Goal: Task Accomplishment & Management: Complete application form

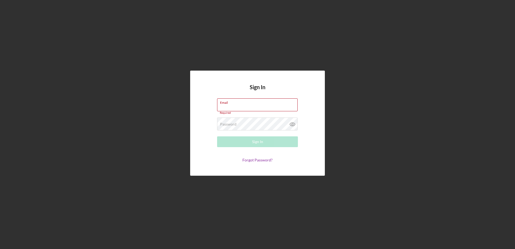
type input "[EMAIL_ADDRESS][DOMAIN_NAME]"
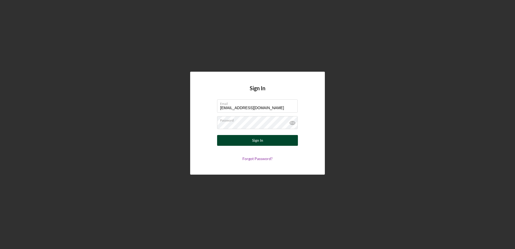
click at [280, 140] on button "Sign In" at bounding box center [257, 140] width 81 height 11
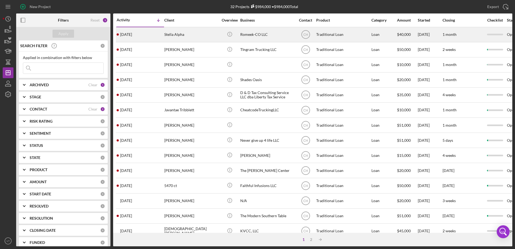
click at [176, 41] on div "Stella Alpha" at bounding box center [191, 34] width 54 height 14
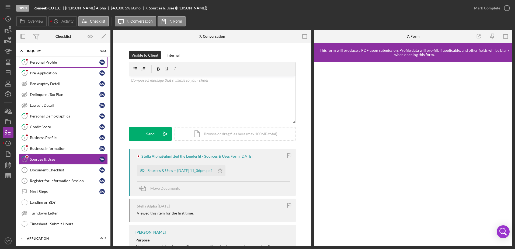
click at [58, 63] on div "Personal Profile" at bounding box center [65, 62] width 70 height 4
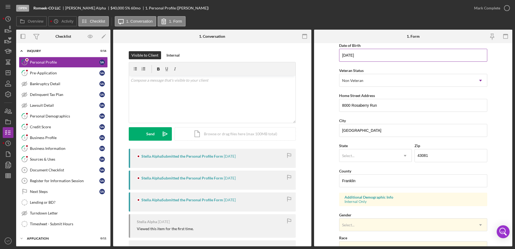
scroll to position [108, 0]
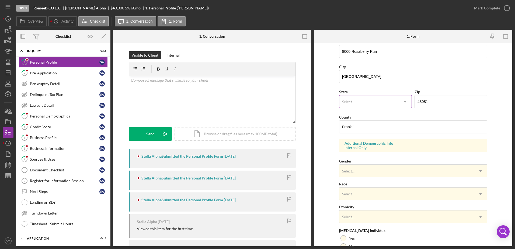
click at [364, 98] on div "Select..." at bounding box center [368, 102] width 59 height 12
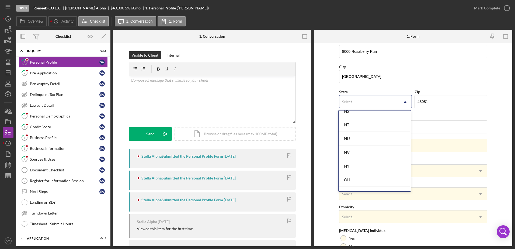
scroll to position [674, 0]
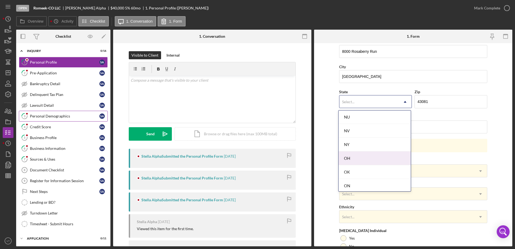
click at [68, 114] on div "Personal Demographics" at bounding box center [65, 116] width 70 height 4
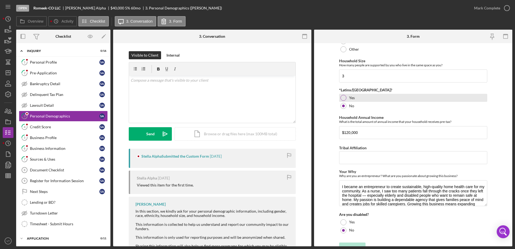
scroll to position [209, 0]
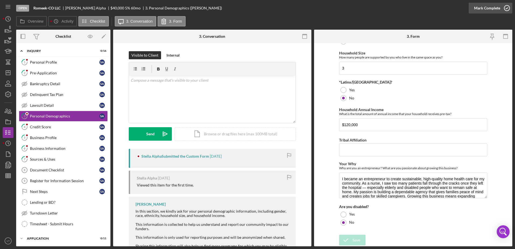
click at [505, 9] on icon "button" at bounding box center [506, 7] width 13 height 13
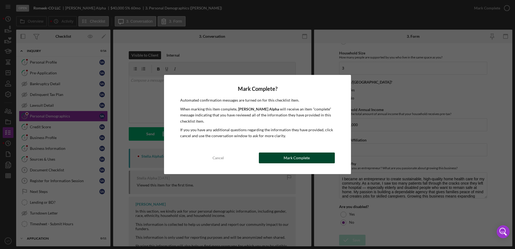
click at [297, 162] on div "Mark Complete" at bounding box center [297, 157] width 26 height 11
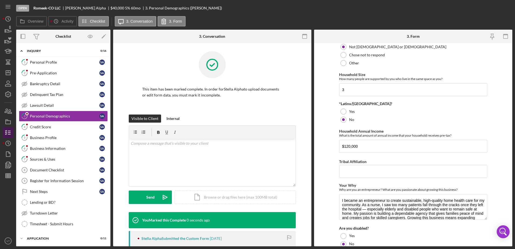
scroll to position [230, 0]
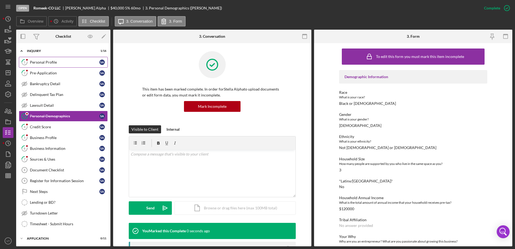
drag, startPoint x: 55, startPoint y: 62, endPoint x: 66, endPoint y: 65, distance: 11.5
click at [55, 62] on div "Personal Profile" at bounding box center [65, 62] width 70 height 4
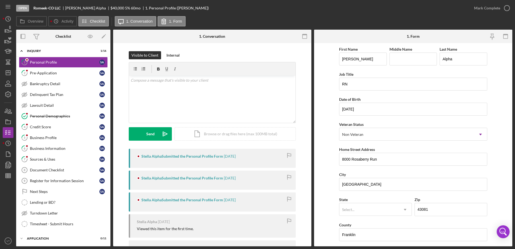
scroll to position [81, 0]
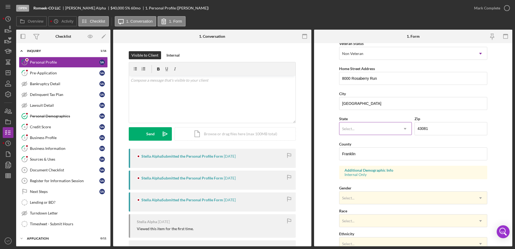
click at [362, 128] on div "Select..." at bounding box center [368, 129] width 59 height 12
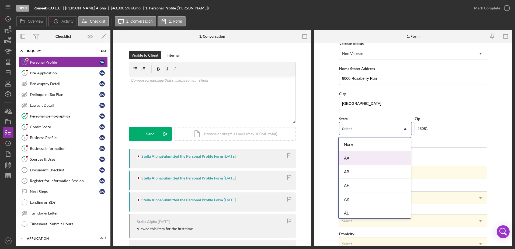
type input "oh"
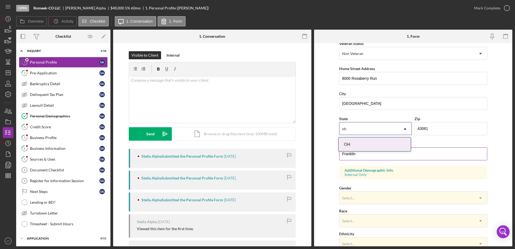
click at [361, 142] on div "OH" at bounding box center [375, 144] width 72 height 14
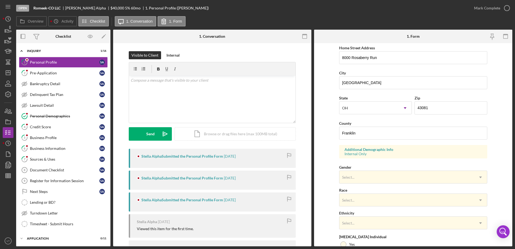
scroll to position [135, 0]
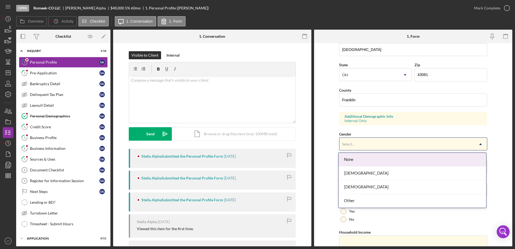
click at [360, 143] on div "Select..." at bounding box center [406, 144] width 135 height 12
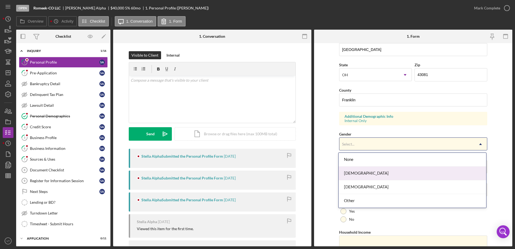
click at [362, 170] on div "[DEMOGRAPHIC_DATA]" at bounding box center [413, 173] width 148 height 14
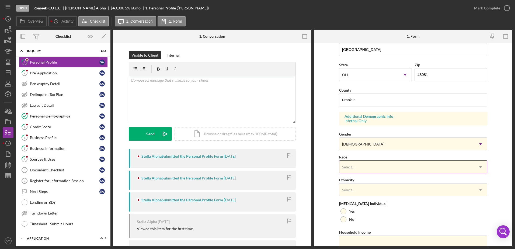
click at [362, 167] on div "Select..." at bounding box center [406, 167] width 135 height 12
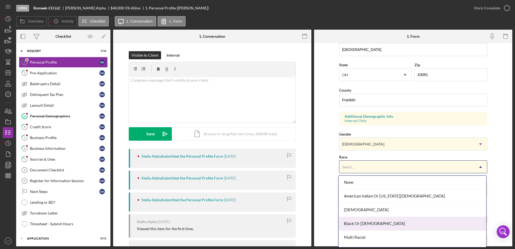
click at [365, 222] on div "Black Or [DEMOGRAPHIC_DATA]" at bounding box center [413, 224] width 148 height 14
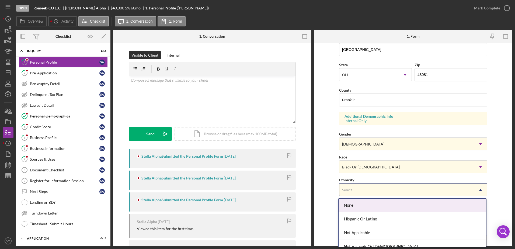
click at [354, 192] on div "Select..." at bounding box center [406, 190] width 135 height 12
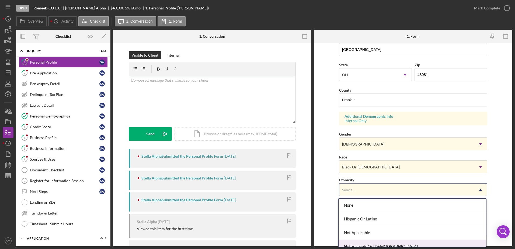
scroll to position [20, 0]
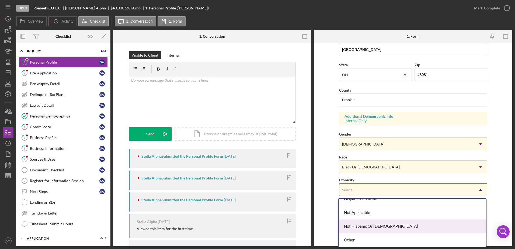
click at [359, 222] on div "Not Hispanic Or [DEMOGRAPHIC_DATA]" at bounding box center [413, 227] width 148 height 14
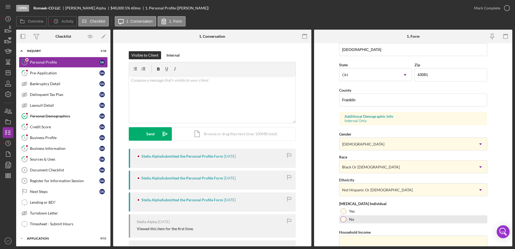
click at [350, 220] on label "No" at bounding box center [351, 219] width 5 height 4
click at [356, 237] on input "Household Income" at bounding box center [413, 241] width 148 height 13
type input "$120,000"
click at [387, 225] on div "First Name [PERSON_NAME] Middle Name Last Name Alpha Job Title RN Date of Birth…" at bounding box center [413, 82] width 148 height 343
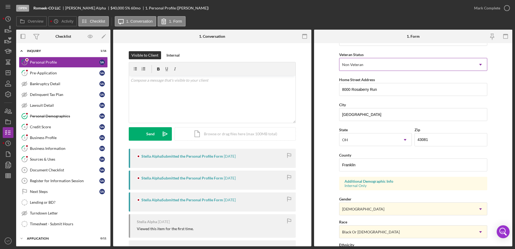
scroll to position [0, 0]
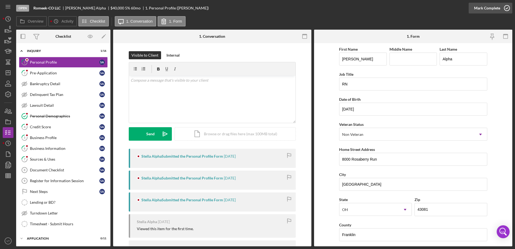
click at [508, 8] on icon "button" at bounding box center [506, 7] width 13 height 13
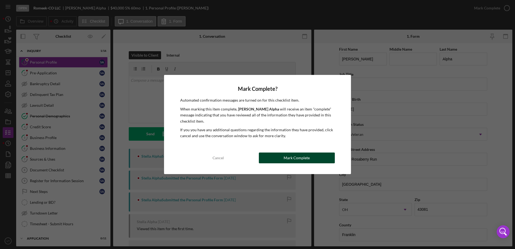
click at [310, 161] on button "Mark Complete" at bounding box center [297, 157] width 76 height 11
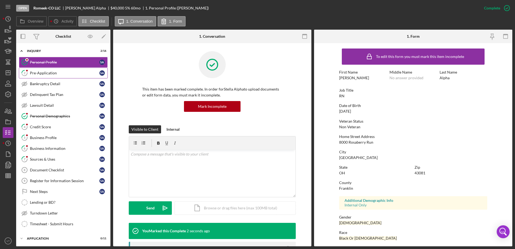
click at [45, 72] on div "Pre-Application" at bounding box center [65, 73] width 70 height 4
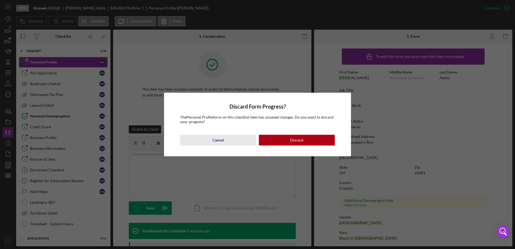
click at [230, 142] on button "Cancel" at bounding box center [218, 140] width 76 height 11
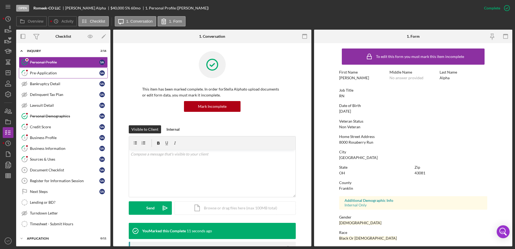
click at [68, 69] on link "2 Pre-Application S A" at bounding box center [63, 73] width 89 height 11
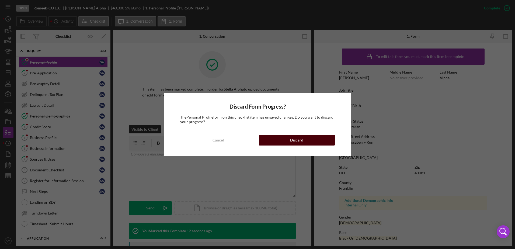
click at [290, 140] on button "Discard" at bounding box center [297, 140] width 76 height 11
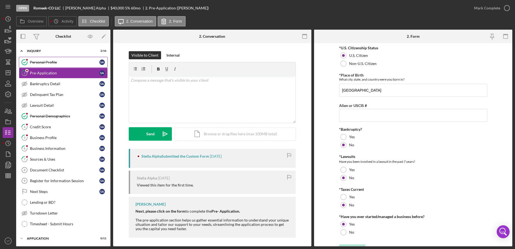
click at [61, 67] on link "Personal Profile Personal Profile S A" at bounding box center [63, 62] width 89 height 11
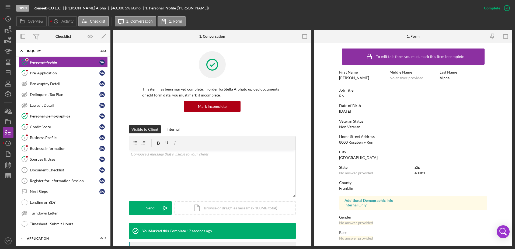
drag, startPoint x: 208, startPoint y: 111, endPoint x: 210, endPoint y: 112, distance: 2.8
click at [210, 112] on div "This item has been marked complete. In order for Stella Alpha to upload documen…" at bounding box center [212, 88] width 167 height 74
click at [217, 107] on div "Mark Incomplete" at bounding box center [212, 106] width 29 height 11
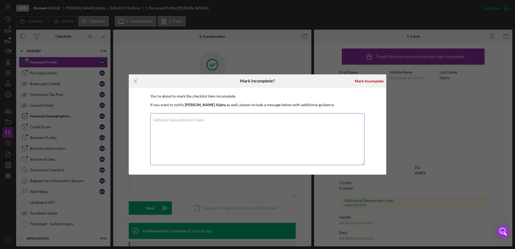
click at [210, 142] on textarea "Optional Explanation to Client" at bounding box center [257, 139] width 214 height 52
click at [369, 77] on div "Mark Incomplete" at bounding box center [369, 81] width 29 height 11
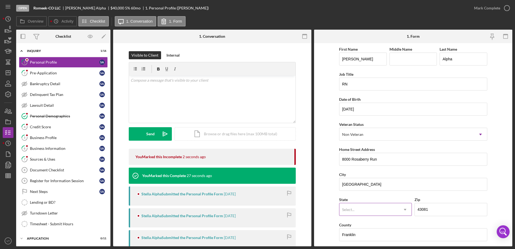
click at [353, 207] on div "Select..." at bounding box center [368, 209] width 59 height 12
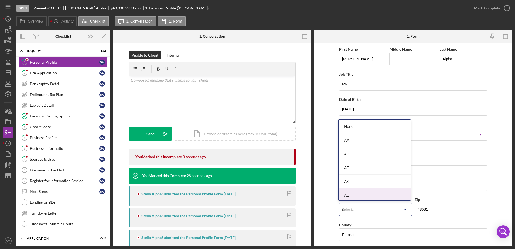
type input "oh"
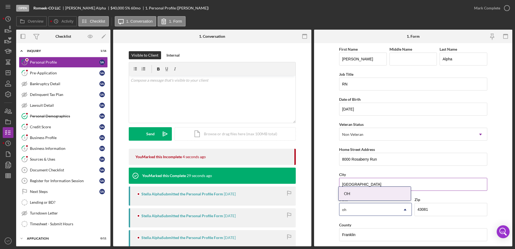
click at [345, 190] on div "OH" at bounding box center [375, 194] width 72 height 14
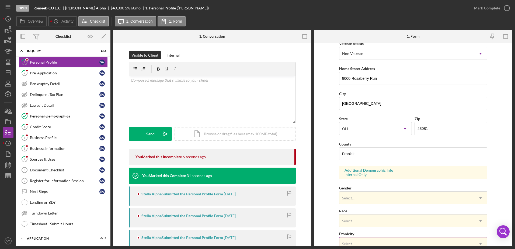
scroll to position [157, 0]
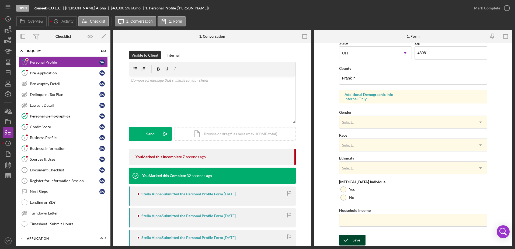
click at [353, 241] on div "Save" at bounding box center [357, 240] width 8 height 11
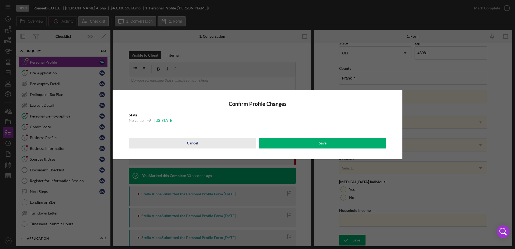
click at [195, 146] on div "Cancel" at bounding box center [192, 143] width 11 height 11
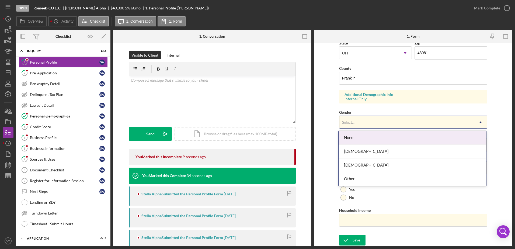
click at [349, 127] on div "Select..." at bounding box center [406, 122] width 135 height 12
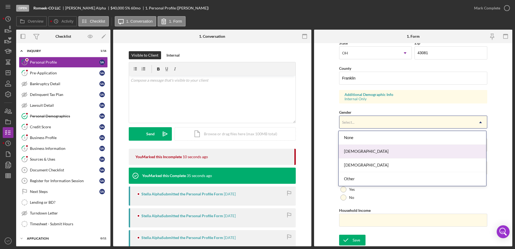
click at [359, 150] on div "[DEMOGRAPHIC_DATA]" at bounding box center [413, 152] width 148 height 14
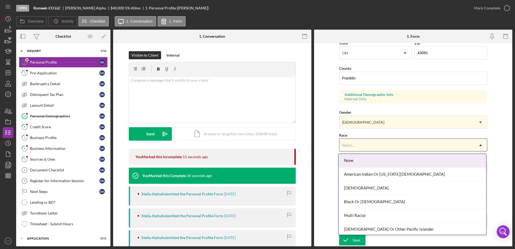
click at [359, 149] on div "Select..." at bounding box center [406, 145] width 135 height 12
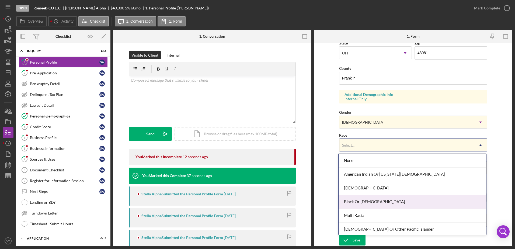
click at [361, 200] on div "Black Or [DEMOGRAPHIC_DATA]" at bounding box center [413, 202] width 148 height 14
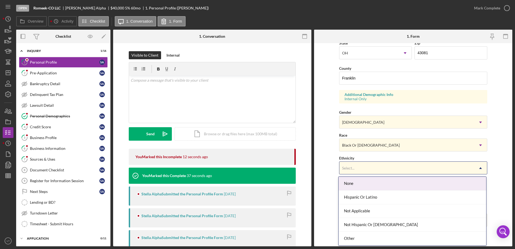
click at [359, 168] on div "Select..." at bounding box center [406, 168] width 135 height 12
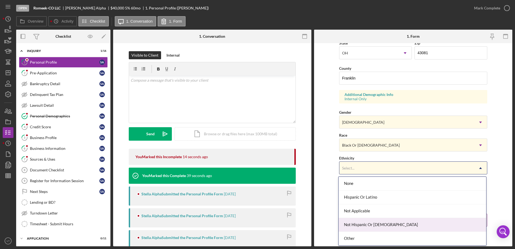
click at [360, 224] on div "Not Hispanic Or [DEMOGRAPHIC_DATA]" at bounding box center [413, 225] width 148 height 14
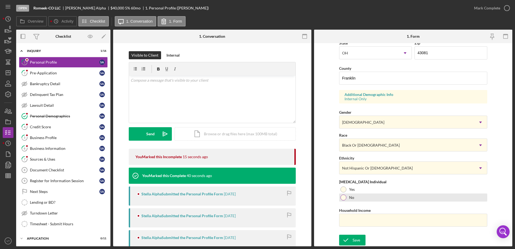
click at [346, 201] on div "No" at bounding box center [413, 197] width 148 height 8
click at [355, 216] on input "Household Income" at bounding box center [413, 220] width 148 height 13
type input "$120,000"
click at [357, 237] on div "Save" at bounding box center [357, 240] width 8 height 11
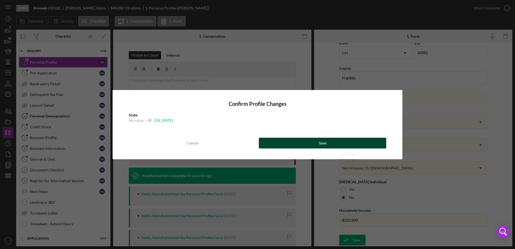
click at [337, 139] on button "Save" at bounding box center [322, 143] width 127 height 11
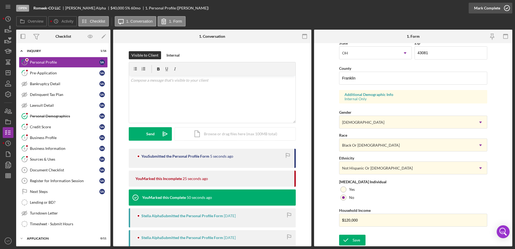
click at [503, 8] on icon "button" at bounding box center [506, 7] width 13 height 13
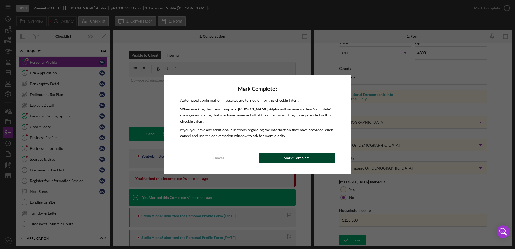
click at [300, 155] on div "Mark Complete" at bounding box center [297, 157] width 26 height 11
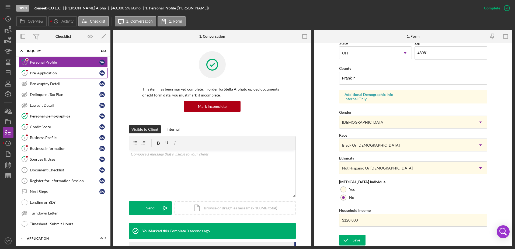
scroll to position [48, 0]
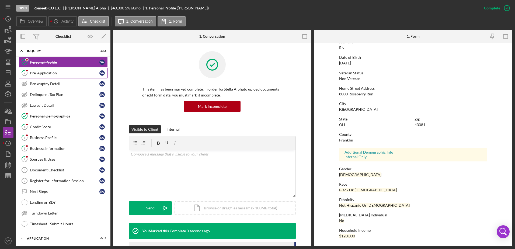
click at [67, 74] on div "Pre-Application" at bounding box center [65, 73] width 70 height 4
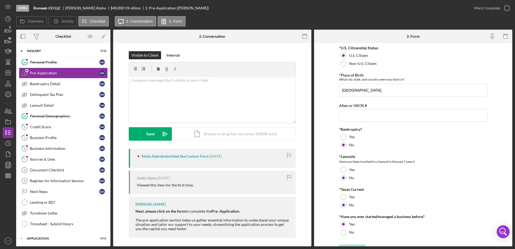
scroll to position [10, 0]
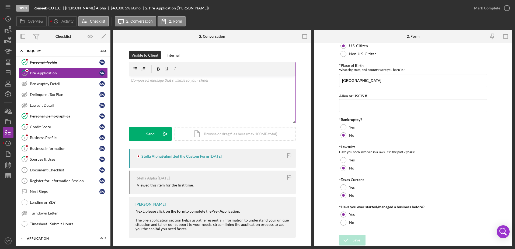
click at [230, 102] on div "v Color teal Color pink Remove color Add row above Add row below Add column bef…" at bounding box center [212, 99] width 166 height 47
click at [507, 9] on icon "button" at bounding box center [506, 7] width 13 height 13
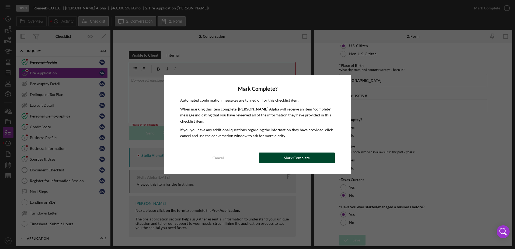
click at [310, 155] on button "Mark Complete" at bounding box center [297, 157] width 76 height 11
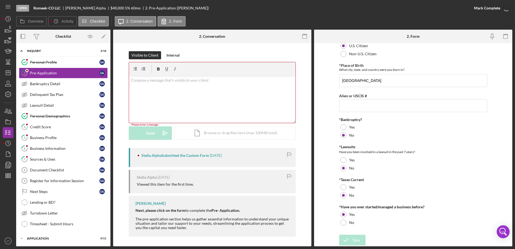
scroll to position [31, 0]
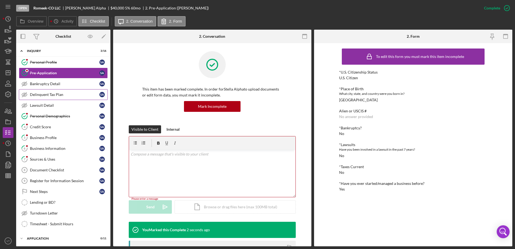
click at [55, 93] on div "Delinquent Tax Plan" at bounding box center [65, 94] width 70 height 4
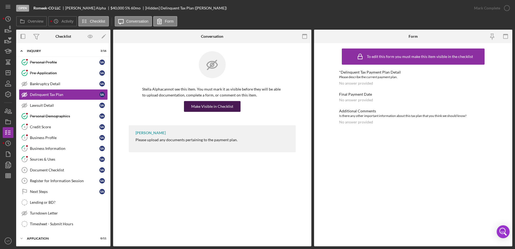
click at [213, 106] on div "Make Visible in Checklist" at bounding box center [212, 106] width 42 height 11
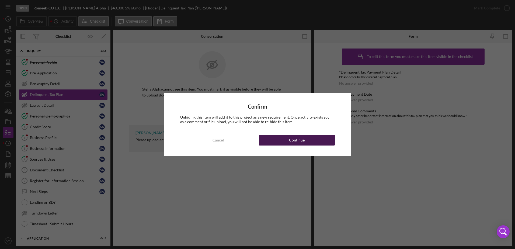
click at [320, 139] on button "Continue" at bounding box center [297, 140] width 76 height 11
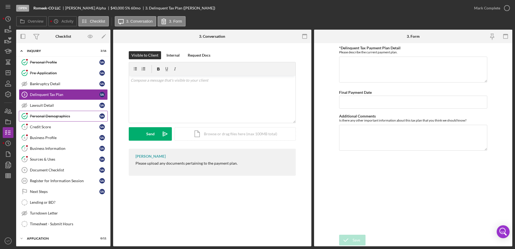
click at [60, 120] on link "Personal Demographics Personal Demographics S A" at bounding box center [63, 116] width 89 height 11
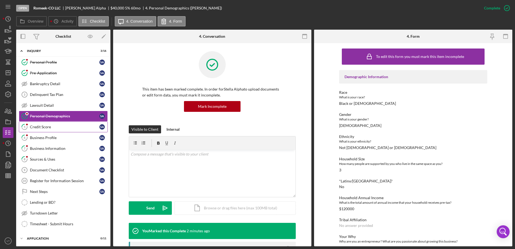
click at [67, 125] on div "Credit Score" at bounding box center [65, 127] width 70 height 4
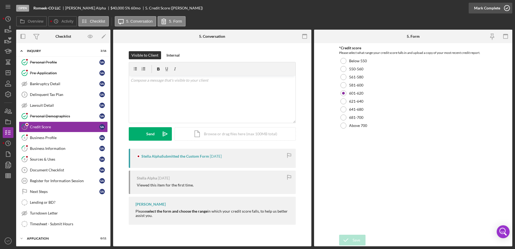
click at [508, 5] on icon "button" at bounding box center [506, 7] width 13 height 13
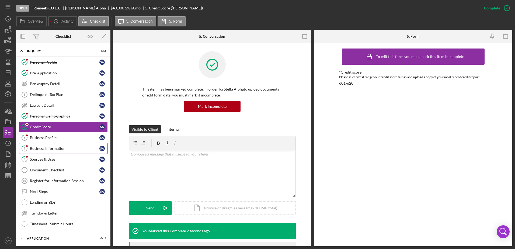
click at [61, 143] on div "Personal Profile Personal Profile S A Pre-Application Pre-Application S A Bankr…" at bounding box center [63, 144] width 94 height 175
click at [66, 139] on div "Business Profile" at bounding box center [65, 138] width 70 height 4
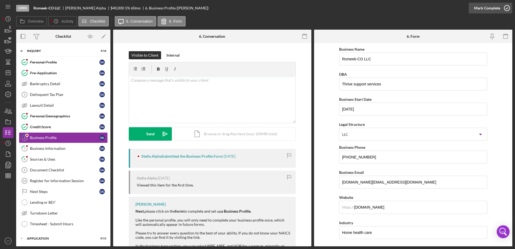
click at [507, 11] on icon "button" at bounding box center [506, 7] width 13 height 13
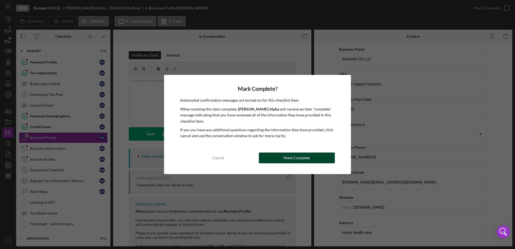
click at [311, 155] on button "Mark Complete" at bounding box center [297, 157] width 76 height 11
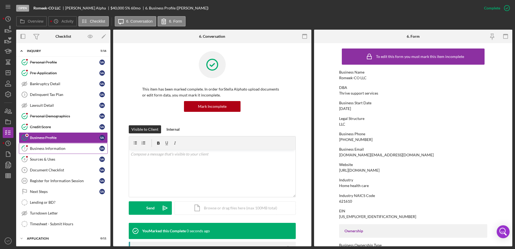
click at [53, 148] on div "Business Information" at bounding box center [65, 148] width 70 height 4
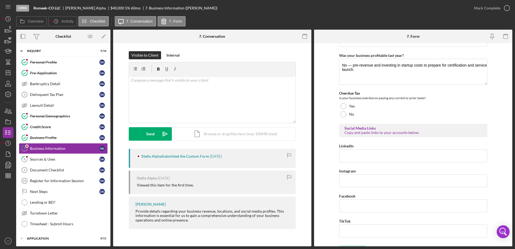
scroll to position [203, 0]
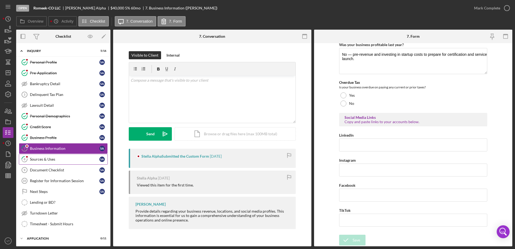
drag, startPoint x: 61, startPoint y: 159, endPoint x: 67, endPoint y: 157, distance: 6.8
click at [61, 159] on div "Sources & Uses" at bounding box center [65, 159] width 70 height 4
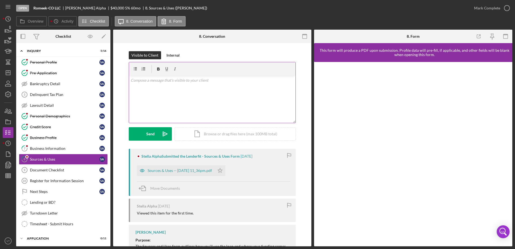
click at [154, 85] on div "v Color teal Color pink Remove color Add row above Add row below Add column bef…" at bounding box center [212, 99] width 166 height 47
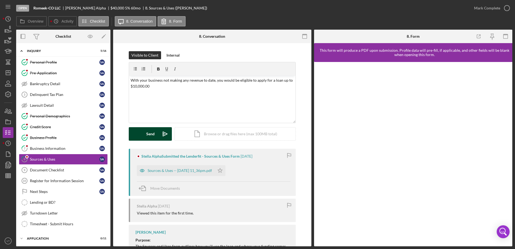
click at [150, 137] on div "Send" at bounding box center [150, 133] width 8 height 13
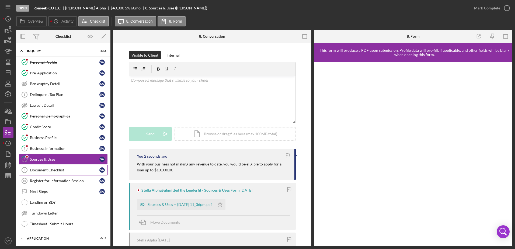
click at [62, 172] on div "Document Checklist" at bounding box center [65, 170] width 70 height 4
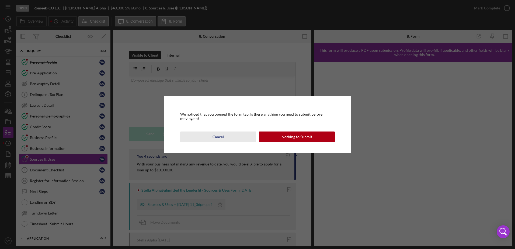
click at [225, 141] on button "Cancel" at bounding box center [218, 136] width 76 height 11
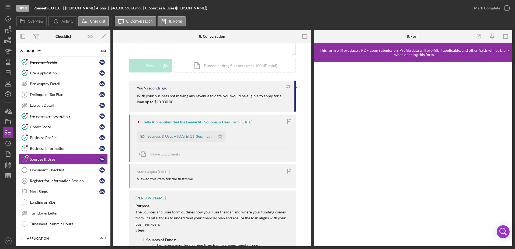
scroll to position [54, 0]
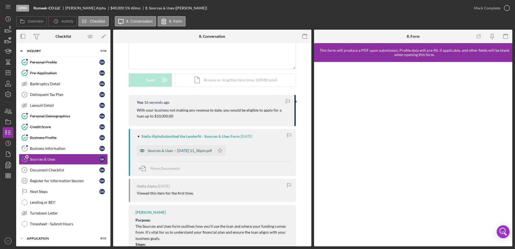
click at [191, 155] on div "Sources & Uses -- [DATE] 11_36pm.pdf" at bounding box center [176, 150] width 78 height 11
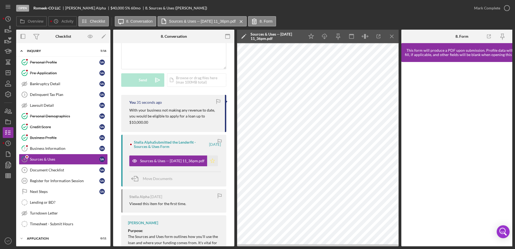
click at [211, 161] on icon "Icon/Star" at bounding box center [212, 160] width 11 height 11
click at [68, 168] on div "Document Checklist" at bounding box center [65, 170] width 70 height 4
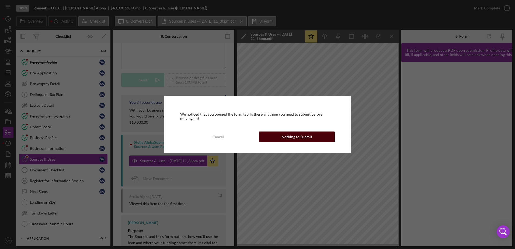
click at [285, 137] on div "Nothing to Submit" at bounding box center [297, 136] width 31 height 11
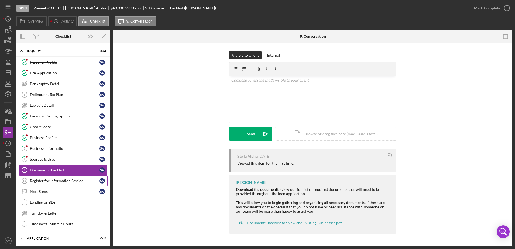
click at [57, 180] on div "Register for Information Session" at bounding box center [65, 181] width 70 height 4
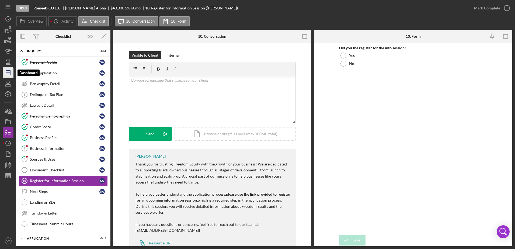
click at [6, 71] on polygon "button" at bounding box center [8, 73] width 4 height 4
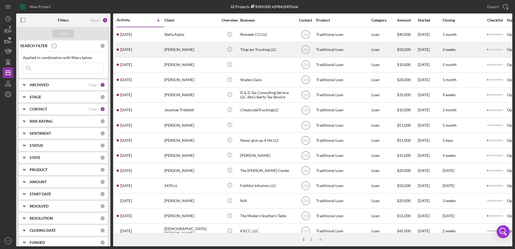
click at [244, 50] on div "TIngram Trucking LLC" at bounding box center [267, 50] width 54 height 14
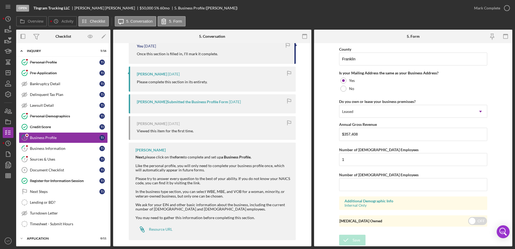
scroll to position [202, 0]
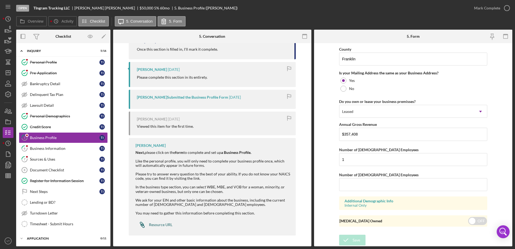
click at [164, 224] on div "Resource URL" at bounding box center [160, 225] width 23 height 4
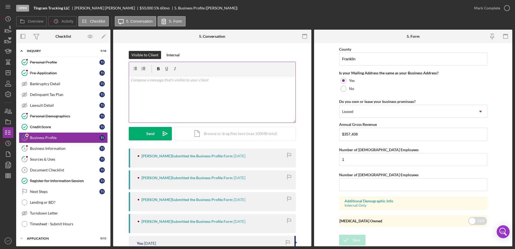
scroll to position [0, 0]
click at [186, 79] on p at bounding box center [213, 80] width 164 height 6
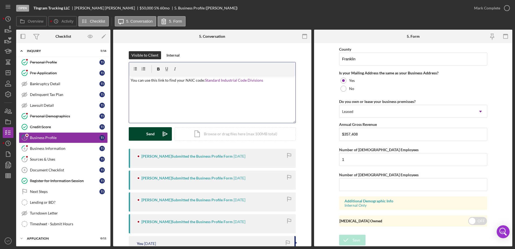
click at [144, 133] on button "Send Icon/icon-invite-send" at bounding box center [150, 133] width 43 height 13
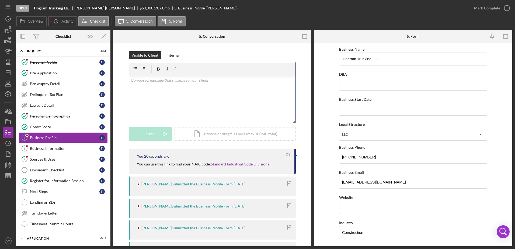
click at [153, 88] on div "v Color teal Color pink Remove color Add row above Add row below Add column bef…" at bounding box center [212, 99] width 166 height 47
click at [152, 132] on div "Send" at bounding box center [150, 133] width 8 height 13
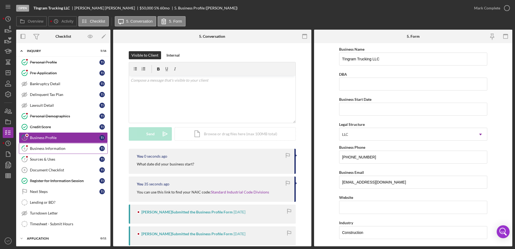
click at [38, 151] on link "6 Business Information T I" at bounding box center [63, 148] width 89 height 11
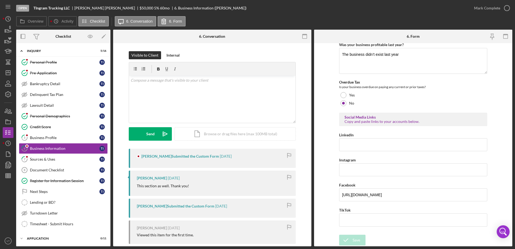
scroll to position [222, 0]
drag, startPoint x: 456, startPoint y: 193, endPoint x: 280, endPoint y: 195, distance: 175.7
click at [280, 195] on div "Overview Internal Workflow Stage Open Icon/Dropdown Arrow Archive (can unarchiv…" at bounding box center [264, 138] width 496 height 217
click at [446, 93] on div "Yes" at bounding box center [413, 95] width 148 height 8
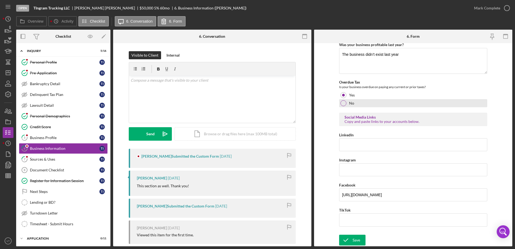
click at [354, 101] on div "No" at bounding box center [413, 103] width 148 height 8
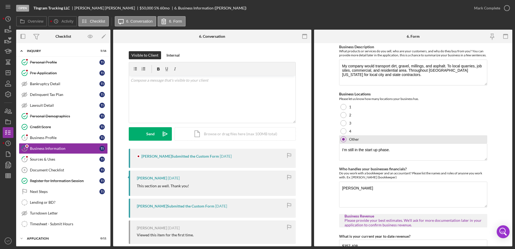
scroll to position [0, 0]
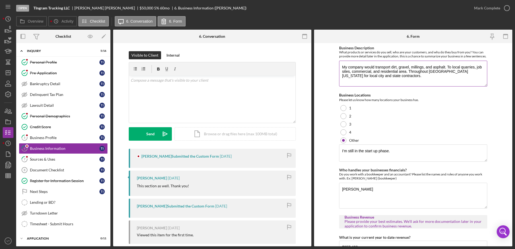
click at [396, 80] on textarea "My company would transport dirt, gravel, millings, and asphalt. To local quarri…" at bounding box center [413, 74] width 148 height 26
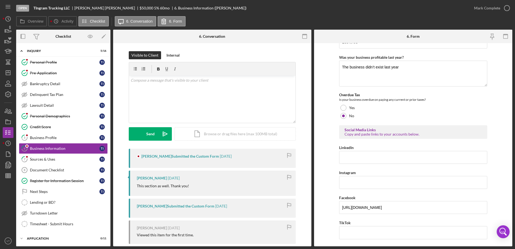
scroll to position [222, 0]
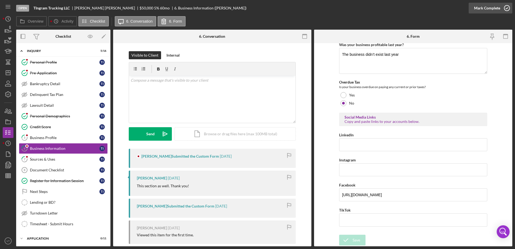
click at [501, 8] on icon "button" at bounding box center [506, 7] width 13 height 13
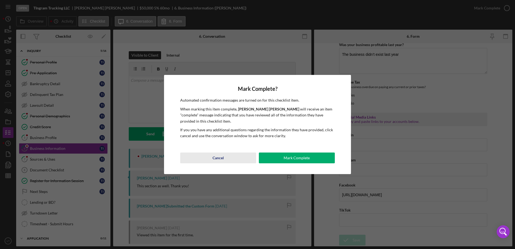
click at [235, 157] on button "Cancel" at bounding box center [218, 157] width 76 height 11
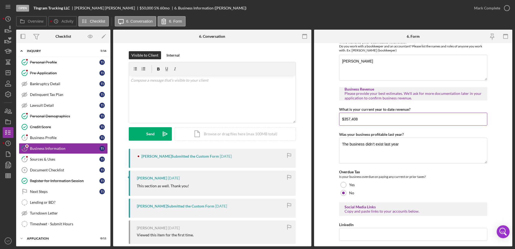
scroll to position [114, 0]
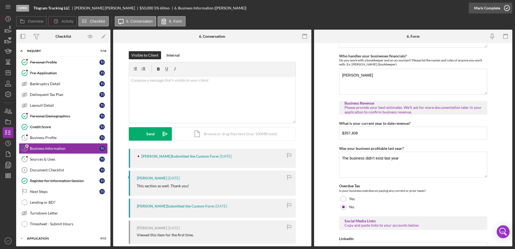
click at [501, 10] on icon "button" at bounding box center [506, 7] width 13 height 13
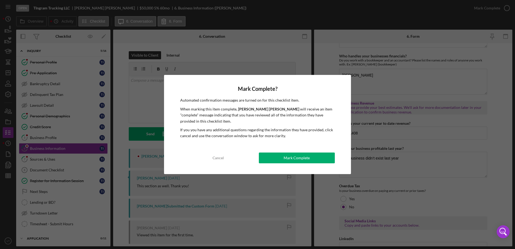
click at [307, 154] on div "Mark Complete" at bounding box center [297, 157] width 26 height 11
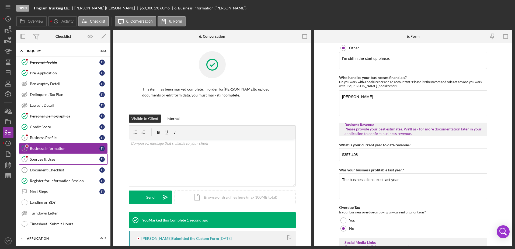
scroll to position [136, 0]
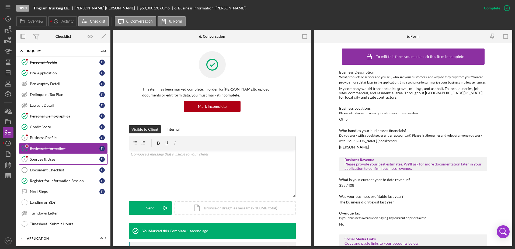
click at [47, 158] on div "Sources & Uses" at bounding box center [65, 159] width 70 height 4
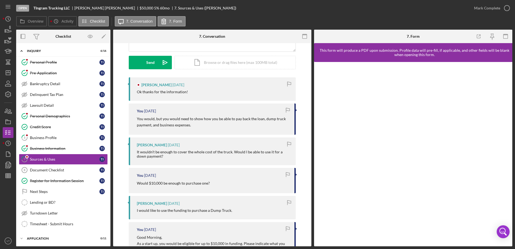
scroll to position [81, 0]
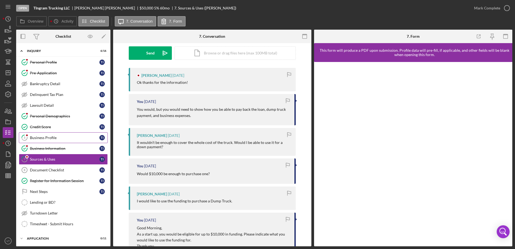
click at [52, 137] on div "Business Profile" at bounding box center [65, 138] width 70 height 4
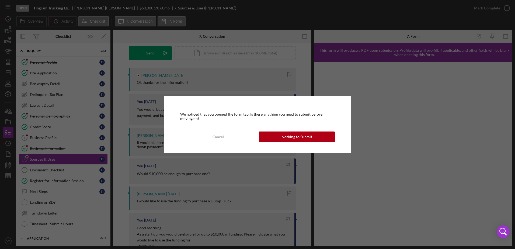
drag, startPoint x: 218, startPoint y: 119, endPoint x: 217, endPoint y: 128, distance: 9.5
click at [217, 125] on div "We noticed that you opened the form tab. Is there anything you need to submit b…" at bounding box center [257, 124] width 187 height 57
click at [220, 140] on div "Cancel" at bounding box center [218, 136] width 11 height 11
